Goal: Task Accomplishment & Management: Complete application form

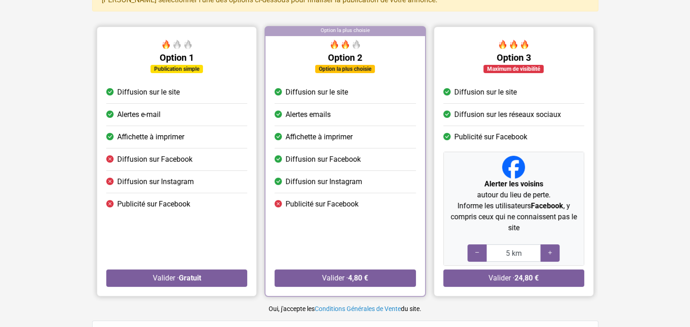
scroll to position [91, 0]
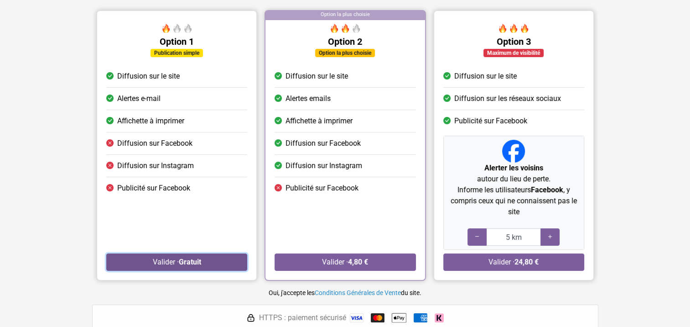
click at [185, 261] on strong "Gratuit" at bounding box center [189, 261] width 22 height 9
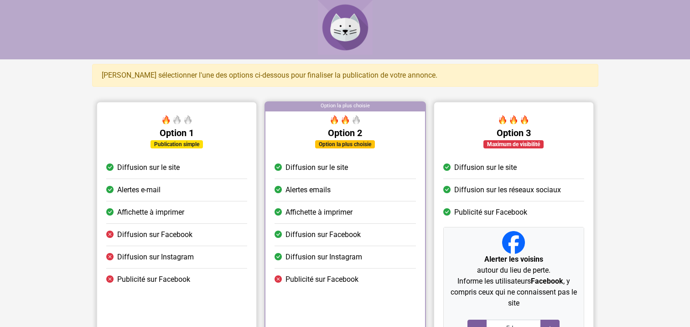
scroll to position [91, 0]
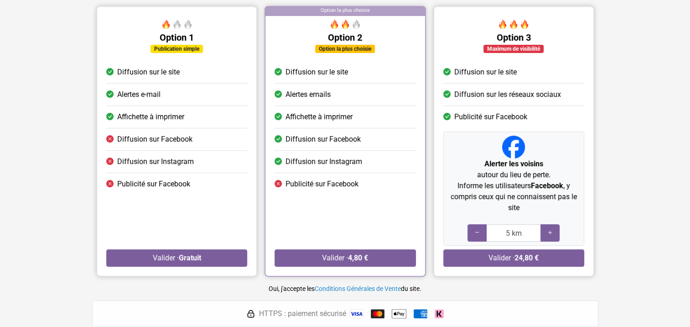
scroll to position [137, 0]
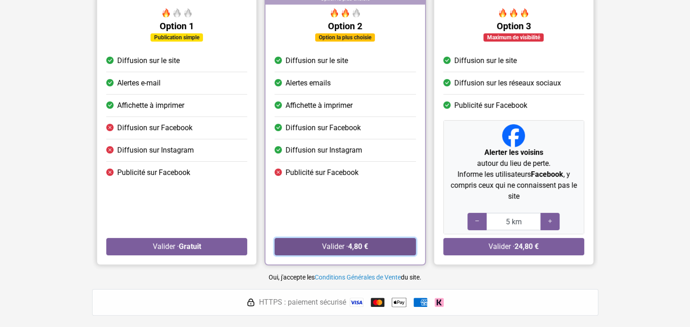
click at [357, 244] on strong "4,80 €" at bounding box center [358, 246] width 20 height 9
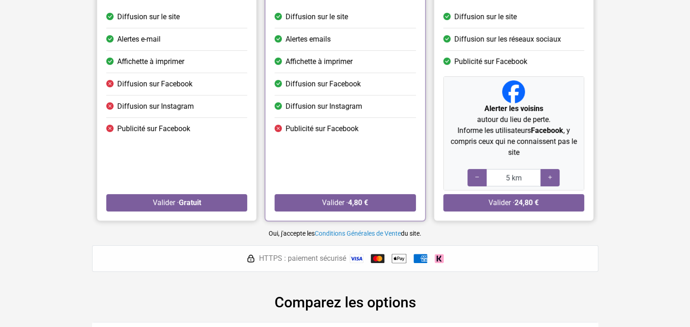
scroll to position [183, 0]
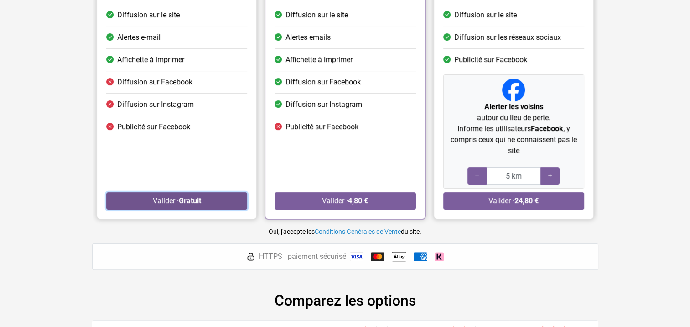
click at [182, 200] on strong "Gratuit" at bounding box center [189, 200] width 22 height 9
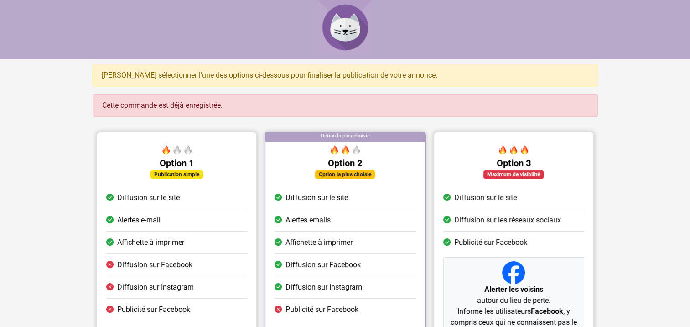
click at [263, 105] on div "Cette commande est déjà enregistrée." at bounding box center [346, 105] width 506 height 23
click at [206, 104] on div "Cette commande est déjà enregistrée." at bounding box center [346, 105] width 506 height 23
click at [258, 104] on div "Cette commande est déjà enregistrée." at bounding box center [346, 105] width 506 height 23
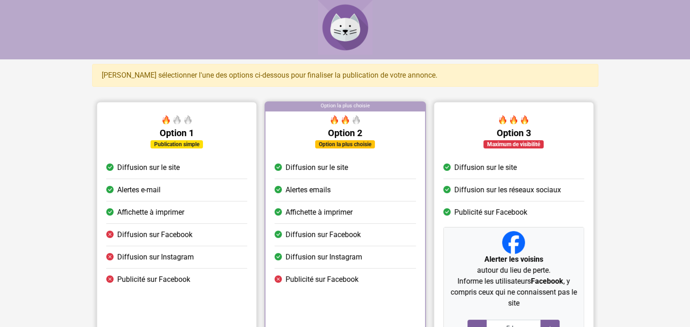
click at [339, 37] on img at bounding box center [345, 27] width 55 height 55
